Goal: Task Accomplishment & Management: Manage account settings

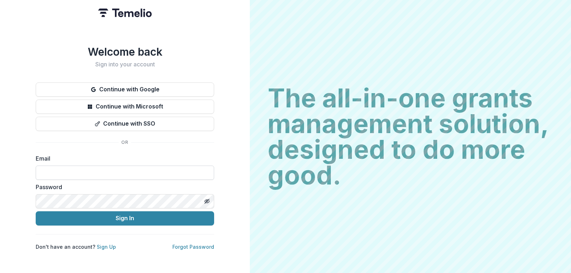
click at [102, 168] on input at bounding box center [125, 173] width 178 height 14
type input "**********"
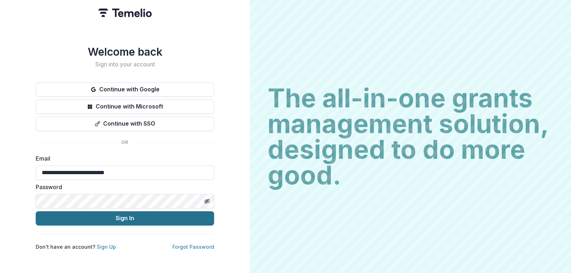
click at [104, 218] on button "Sign In" at bounding box center [125, 218] width 178 height 14
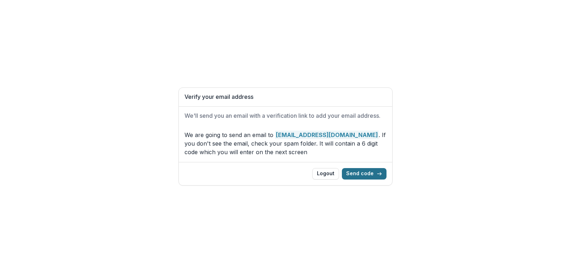
click at [362, 172] on button "Send code" at bounding box center [364, 173] width 45 height 11
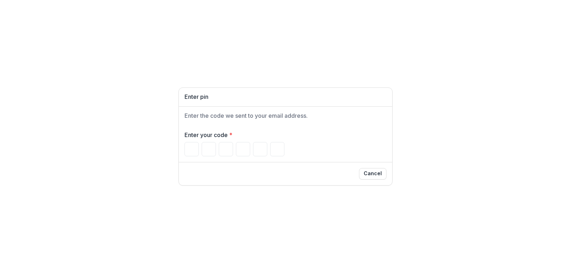
type input "*"
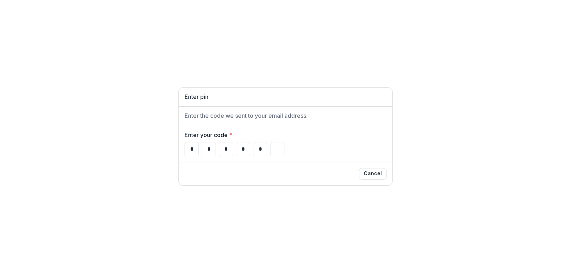
type input "*"
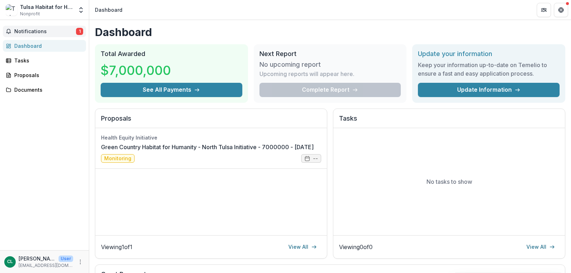
click at [30, 31] on span "Notifications" at bounding box center [45, 32] width 62 height 6
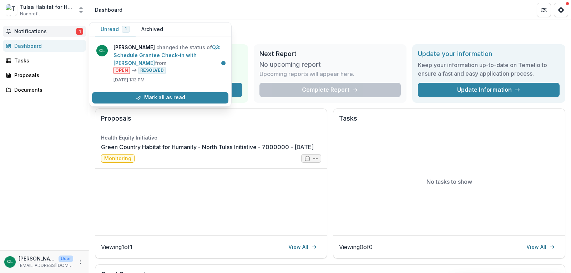
click at [36, 36] on button "Notifications 1" at bounding box center [44, 31] width 83 height 11
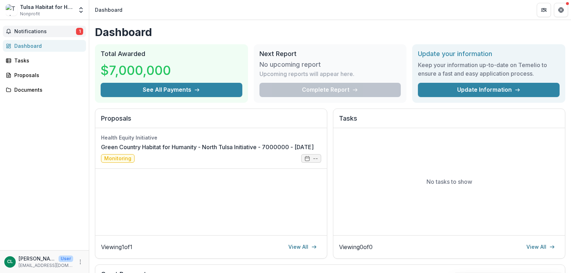
click at [42, 29] on span "Notifications" at bounding box center [45, 32] width 62 height 6
click at [41, 47] on div "Dashboard" at bounding box center [47, 45] width 66 height 7
click at [21, 62] on div "Tasks" at bounding box center [47, 60] width 66 height 7
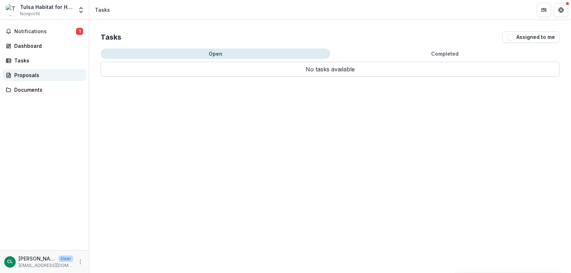
click at [30, 76] on div "Proposals" at bounding box center [47, 74] width 66 height 7
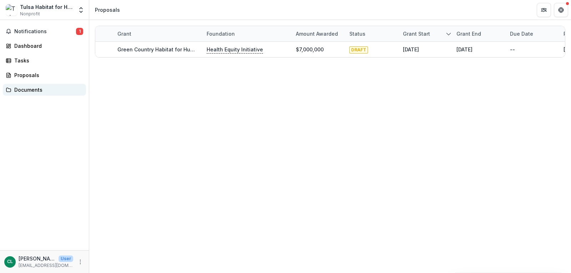
click at [28, 91] on div "Documents" at bounding box center [47, 89] width 66 height 7
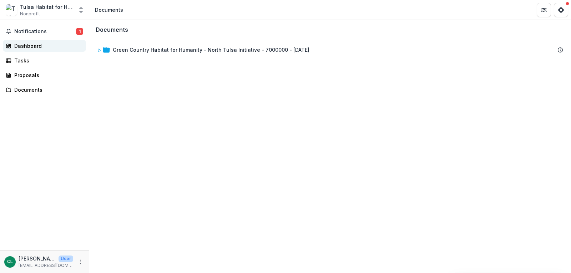
click at [34, 48] on div "Dashboard" at bounding box center [47, 45] width 66 height 7
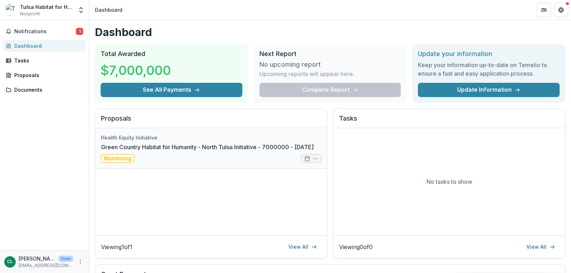
click at [254, 146] on link "Green Country Habitat for Humanity - North Tulsa Initiative - 7000000 - [DATE]" at bounding box center [207, 147] width 213 height 9
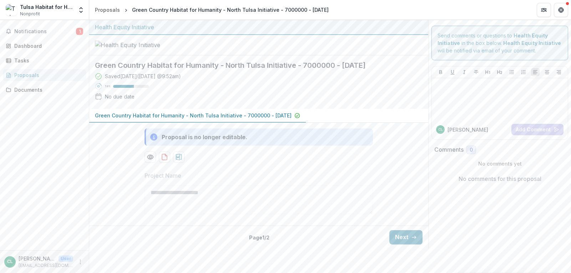
scroll to position [26, 0]
click at [402, 245] on button "Next" at bounding box center [405, 237] width 33 height 14
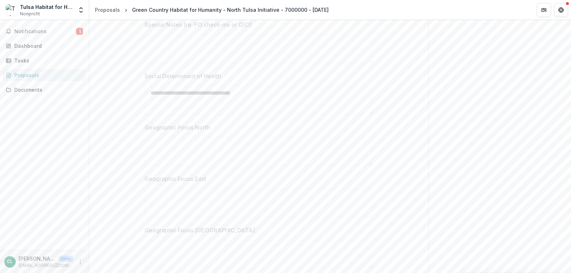
scroll to position [0, 0]
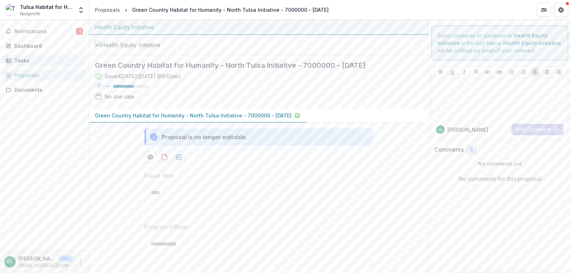
click at [29, 59] on div "Tasks" at bounding box center [47, 60] width 66 height 7
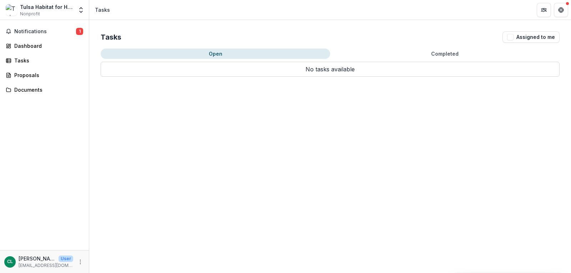
click at [217, 52] on button "Open" at bounding box center [216, 54] width 230 height 10
click at [35, 48] on div "Dashboard" at bounding box center [47, 45] width 66 height 7
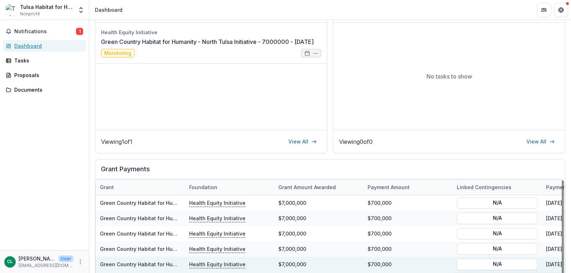
scroll to position [71, 0]
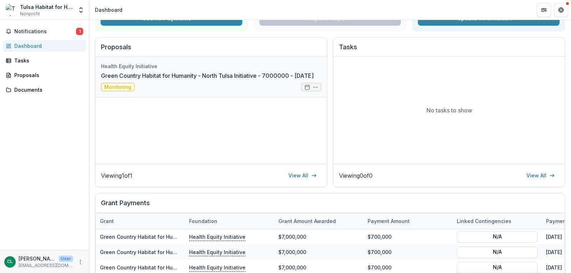
click at [126, 72] on link "Green Country Habitat for Humanity - North Tulsa Initiative - 7000000 - [DATE]" at bounding box center [207, 75] width 213 height 9
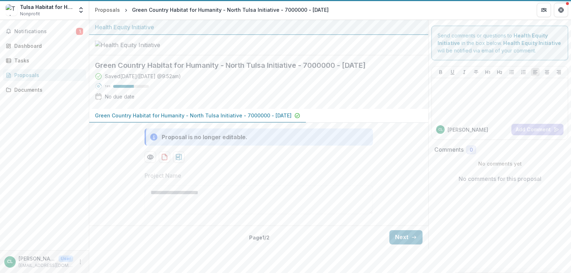
scroll to position [26, 0]
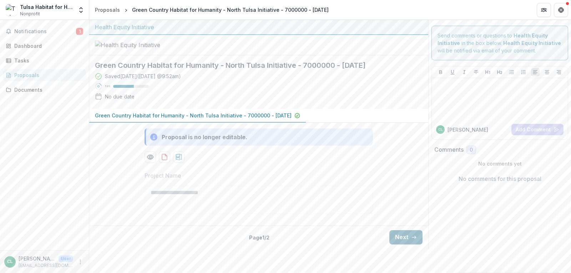
click at [399, 245] on button "Next" at bounding box center [405, 237] width 33 height 14
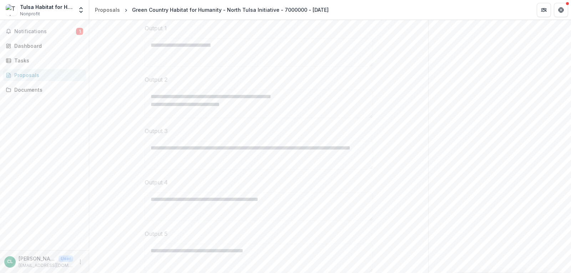
scroll to position [1, 0]
click at [31, 29] on span "Notifications" at bounding box center [45, 32] width 62 height 6
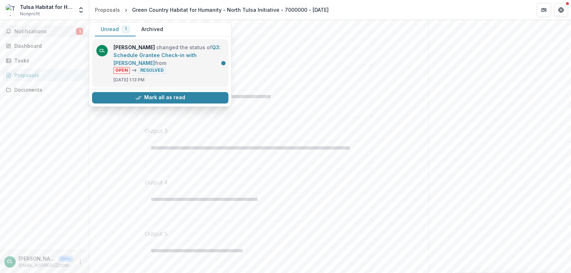
click at [129, 51] on link "Q3: Schedule Grantee Check-in with [PERSON_NAME]" at bounding box center [167, 55] width 107 height 22
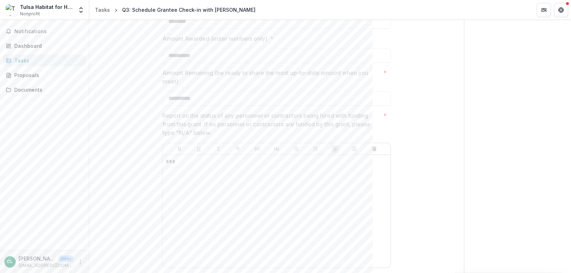
scroll to position [380, 0]
click at [297, 152] on p "***" at bounding box center [277, 151] width 222 height 8
click at [0, 134] on div "Notifications Dashboard Tasks Proposals Documents" at bounding box center [44, 135] width 89 height 230
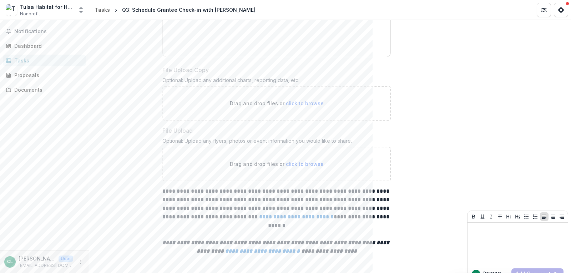
scroll to position [594, 0]
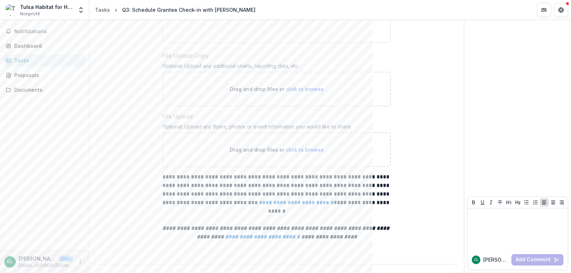
click at [47, 57] on div "Tasks" at bounding box center [47, 60] width 66 height 7
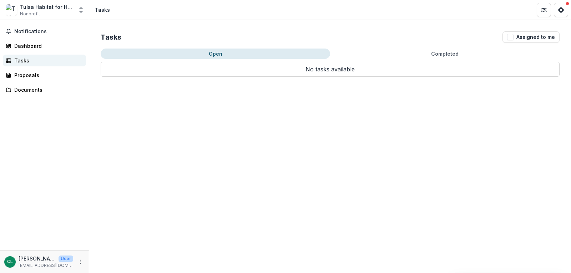
click at [23, 61] on div "Tasks" at bounding box center [47, 60] width 66 height 7
click at [447, 53] on button "Completed" at bounding box center [445, 54] width 230 height 10
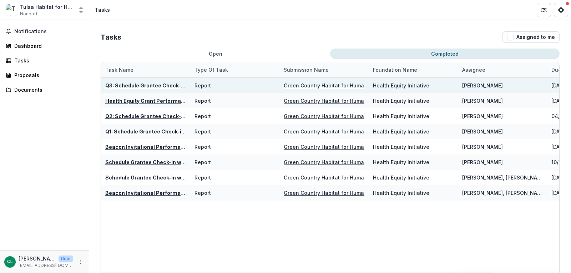
click at [167, 87] on u "Q3: Schedule Grantee Check-in with [PERSON_NAME]" at bounding box center [173, 85] width 137 height 6
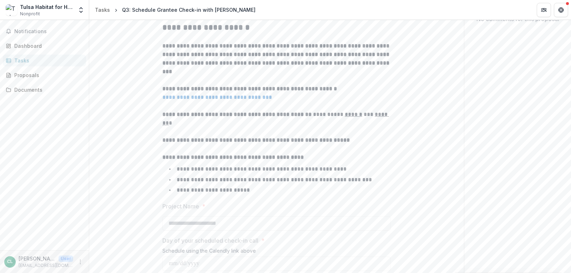
scroll to position [107, 0]
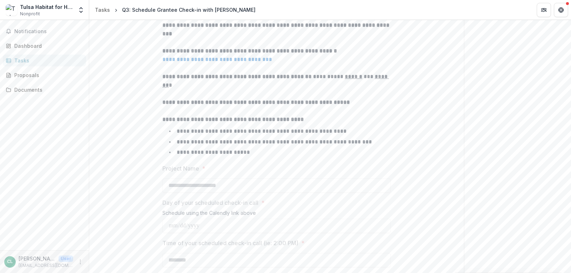
scroll to position [0, 0]
